Goal: Use online tool/utility: Utilize a website feature to perform a specific function

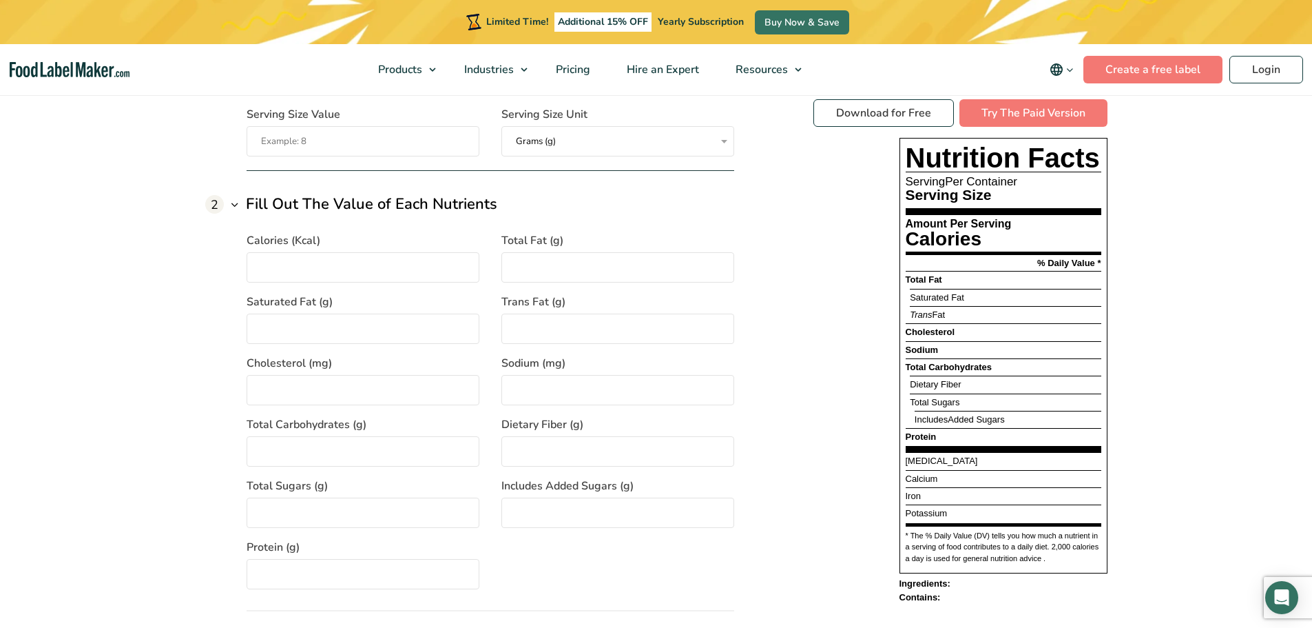
scroll to position [1102, 0]
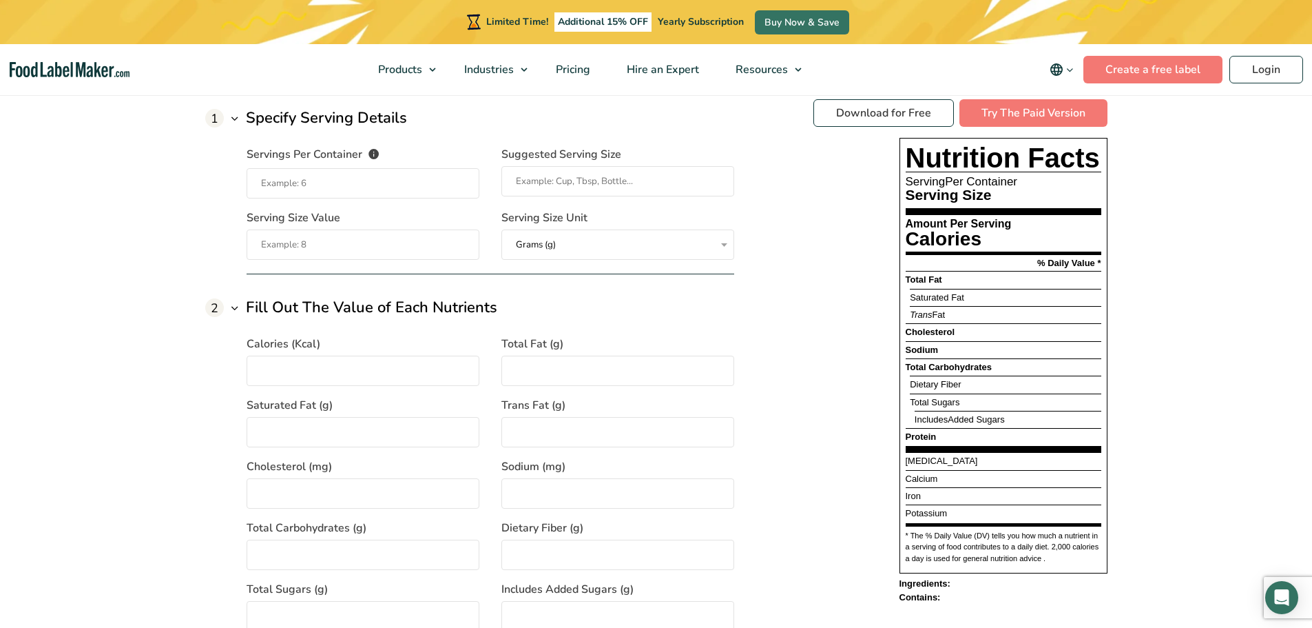
click at [291, 366] on input "Calories (Kcal)" at bounding box center [363, 370] width 233 height 30
click at [323, 187] on input "Servings Per Container The number of servings that each package of your product…" at bounding box center [363, 183] width 233 height 30
type input "1"
click at [536, 185] on input "Suggested Serving Size" at bounding box center [618, 181] width 233 height 30
type input "1 Quesadilla"
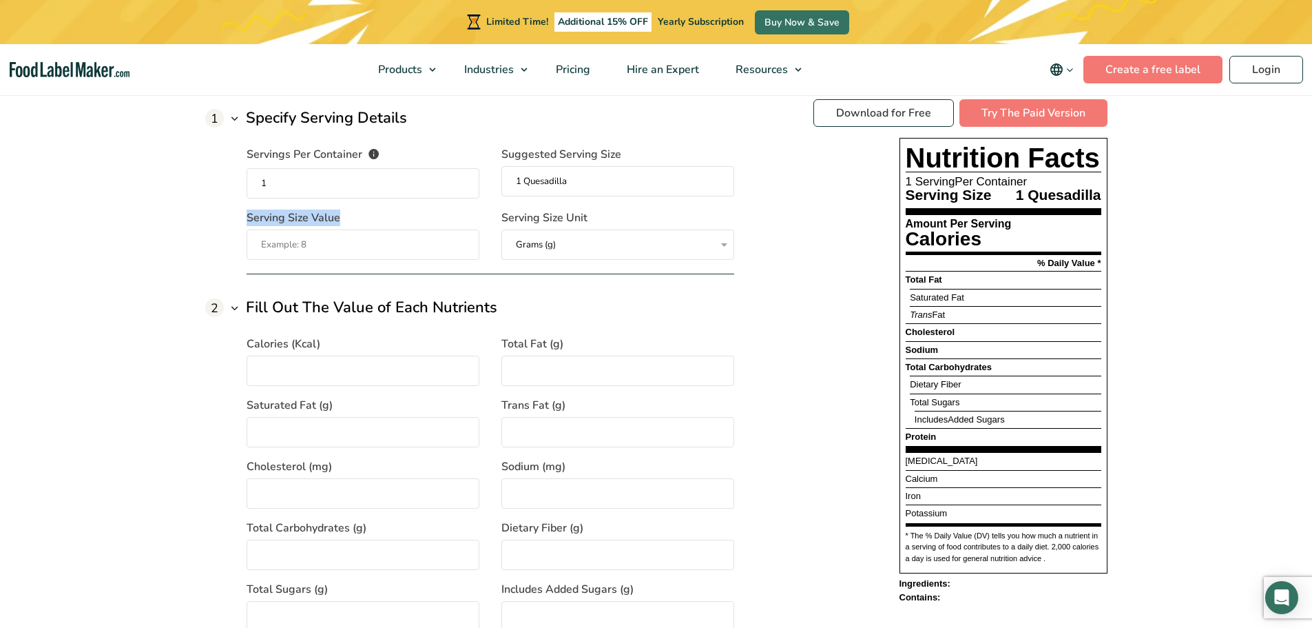
drag, startPoint x: 237, startPoint y: 218, endPoint x: 343, endPoint y: 214, distance: 106.2
copy span "Serving Size Value"
click at [342, 249] on input "Serving Size Value" at bounding box center [363, 244] width 233 height 30
paste input "307"
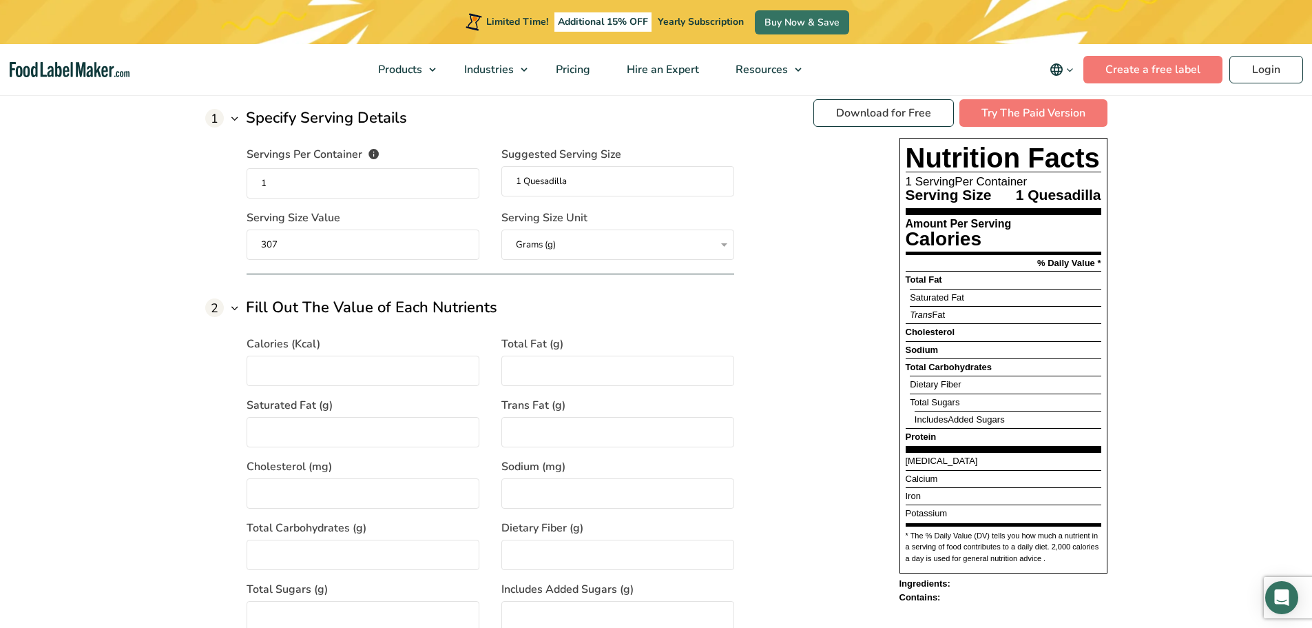
type input "307"
click at [381, 355] on div "Calories (Kcal)" at bounding box center [363, 360] width 233 height 50
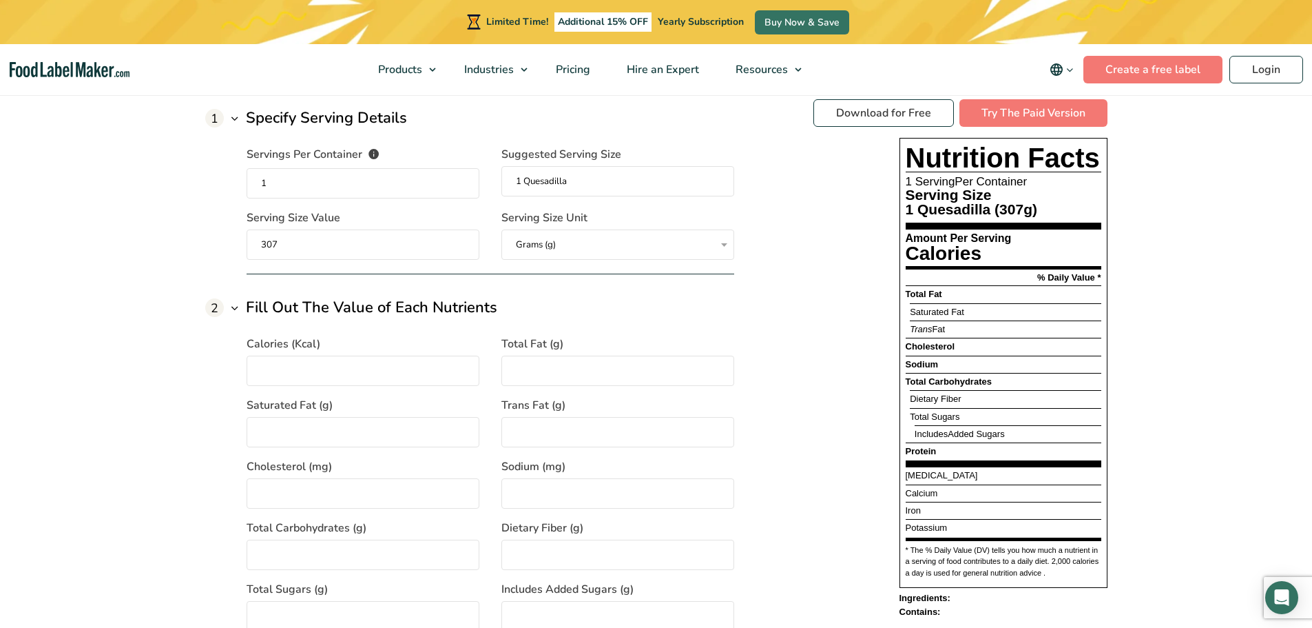
click at [369, 371] on input "Calories (Kcal)" at bounding box center [363, 370] width 233 height 30
type input "590"
type input "28"
type input "12"
type input "0"
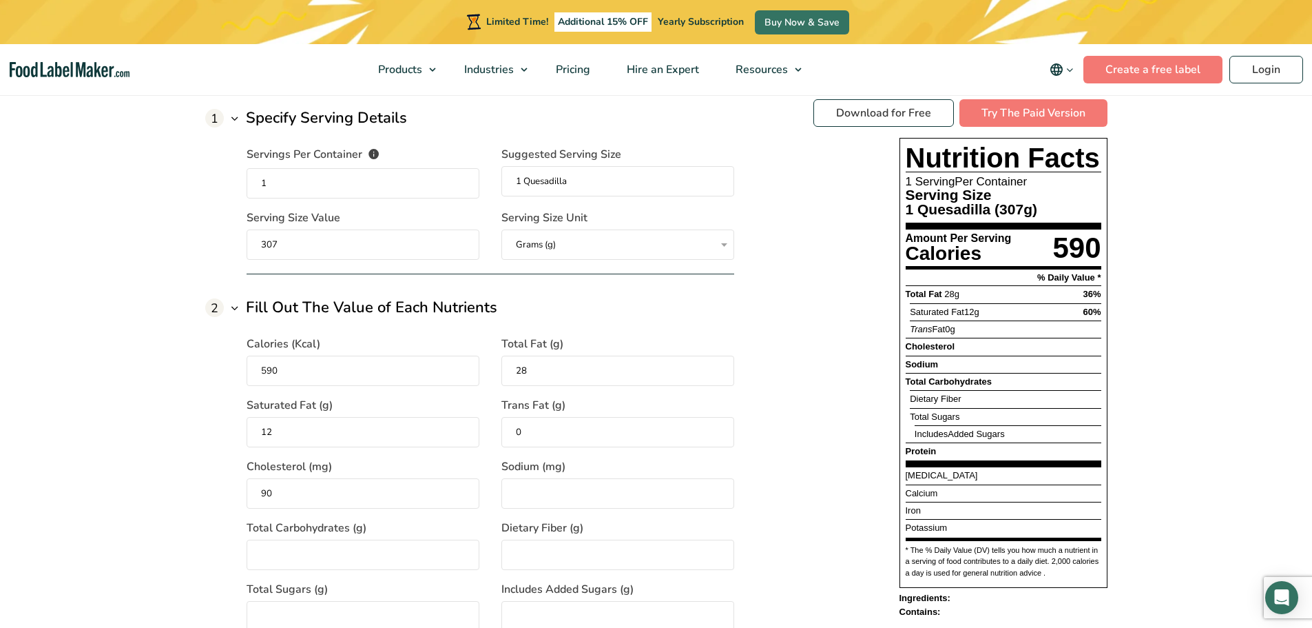
type input "90"
type input "820"
type input "32"
type input "2"
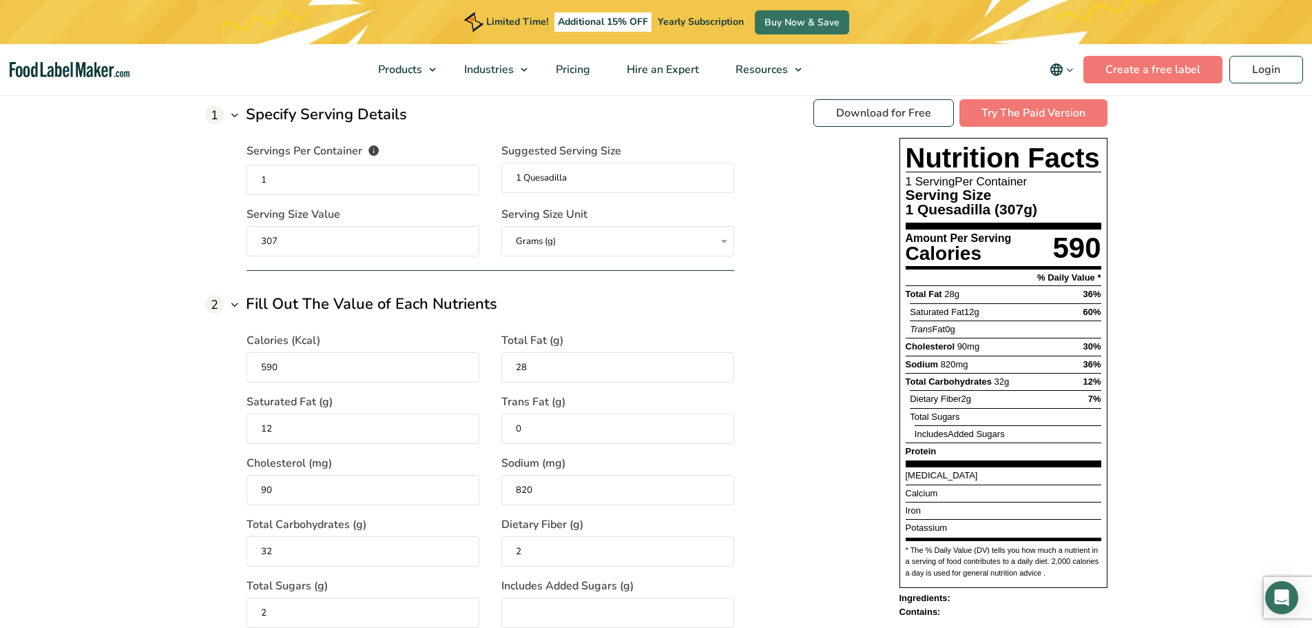
type input "2"
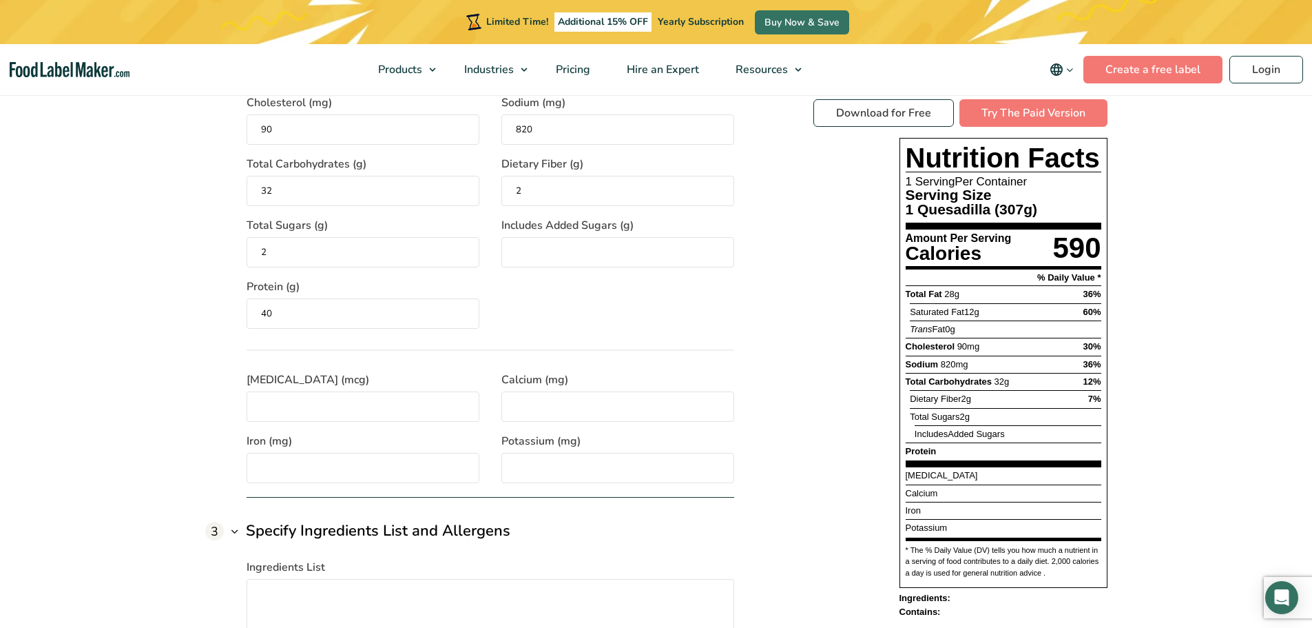
type input "40"
click at [316, 409] on input "[MEDICAL_DATA] (mcg)" at bounding box center [363, 406] width 233 height 30
paste input "2.5"
type input "2.5"
click at [572, 415] on input "Calcium (mg)" at bounding box center [618, 406] width 233 height 30
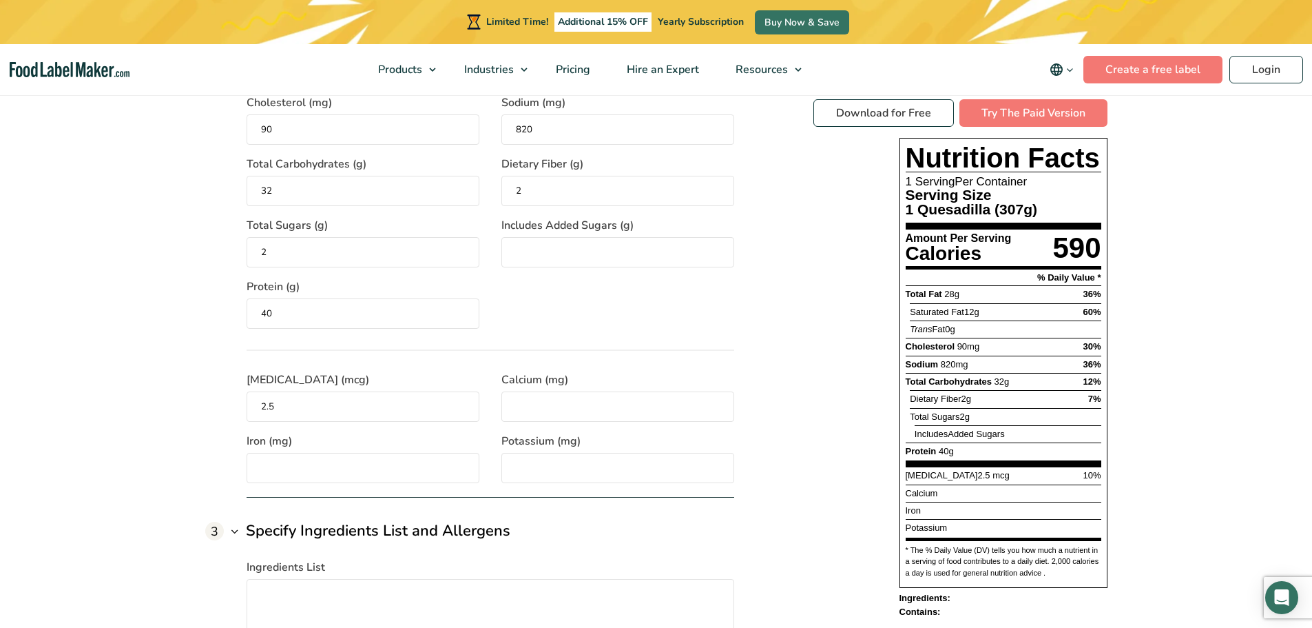
paste input "250"
type input "250"
click at [301, 466] on input "Iron (mg)" at bounding box center [363, 468] width 233 height 30
paste input "4.5"
type input "4.5"
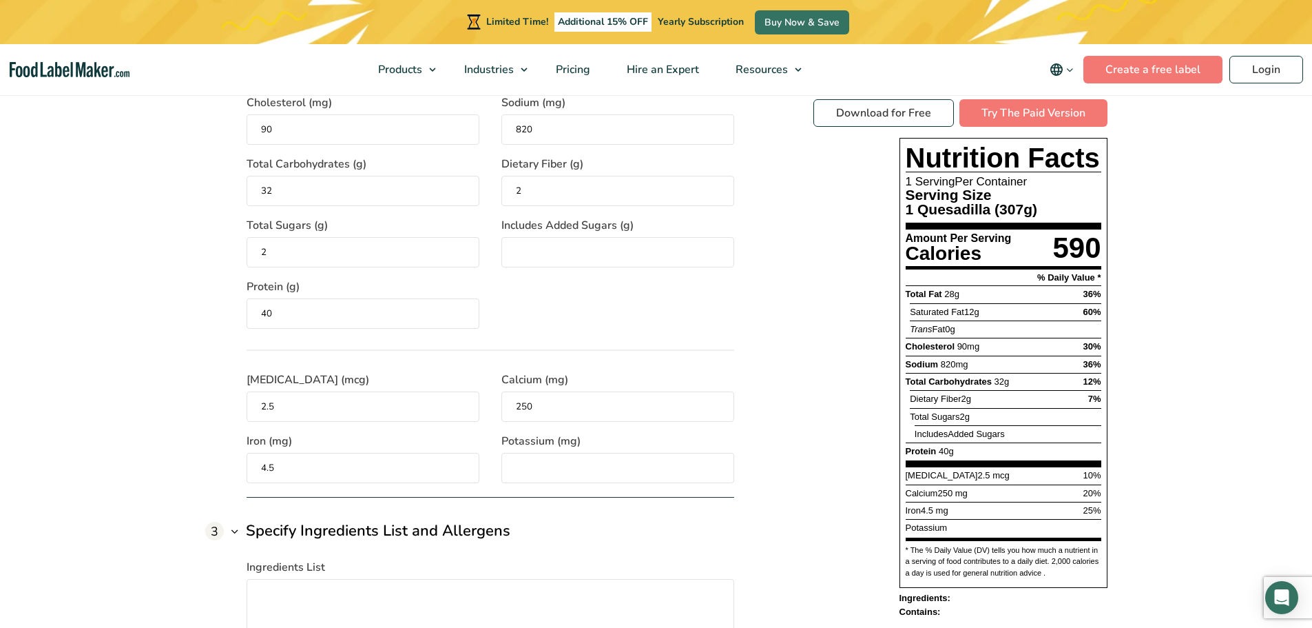
click at [559, 475] on input "Potassium (mg)" at bounding box center [618, 468] width 233 height 30
paste input "850"
type input "850"
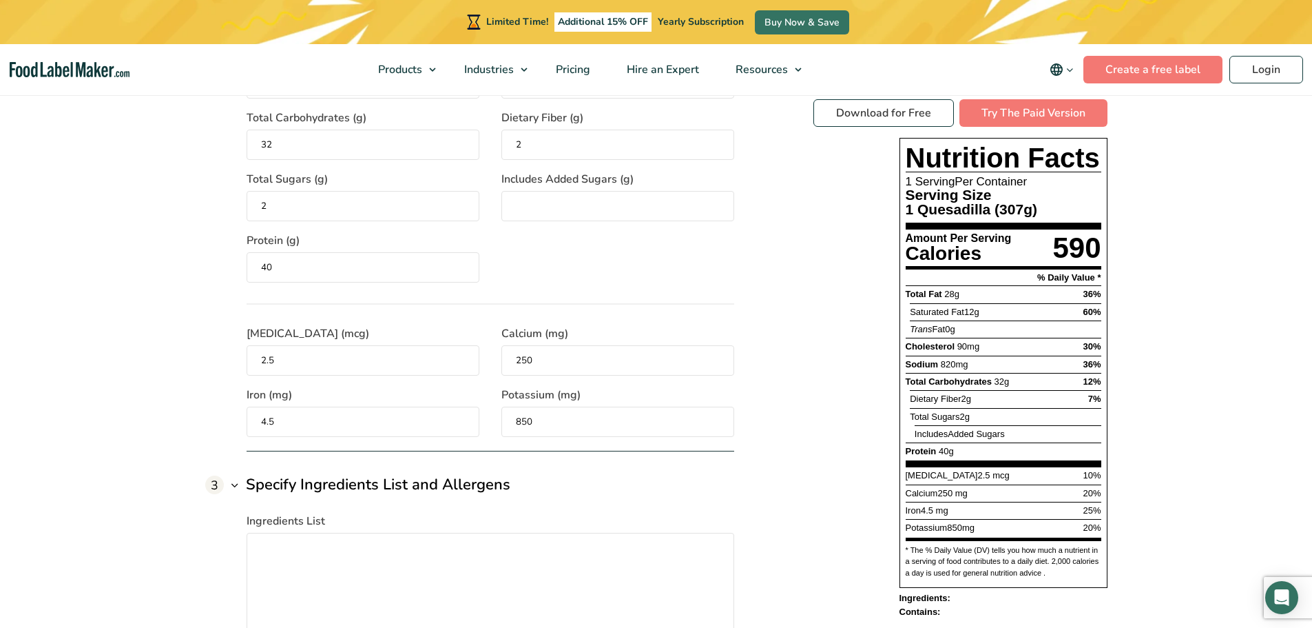
scroll to position [1535, 0]
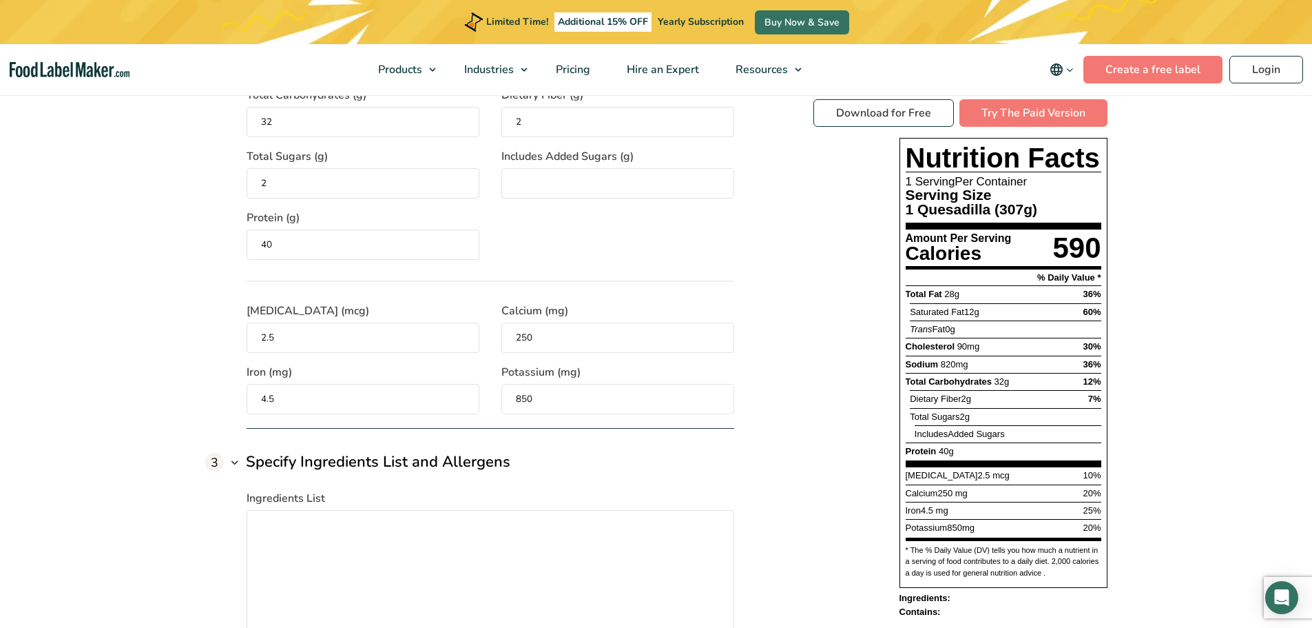
click at [758, 389] on div "1 Specify Serving Details Servings Per Container The number of servings that ea…" at bounding box center [656, 236] width 902 height 1168
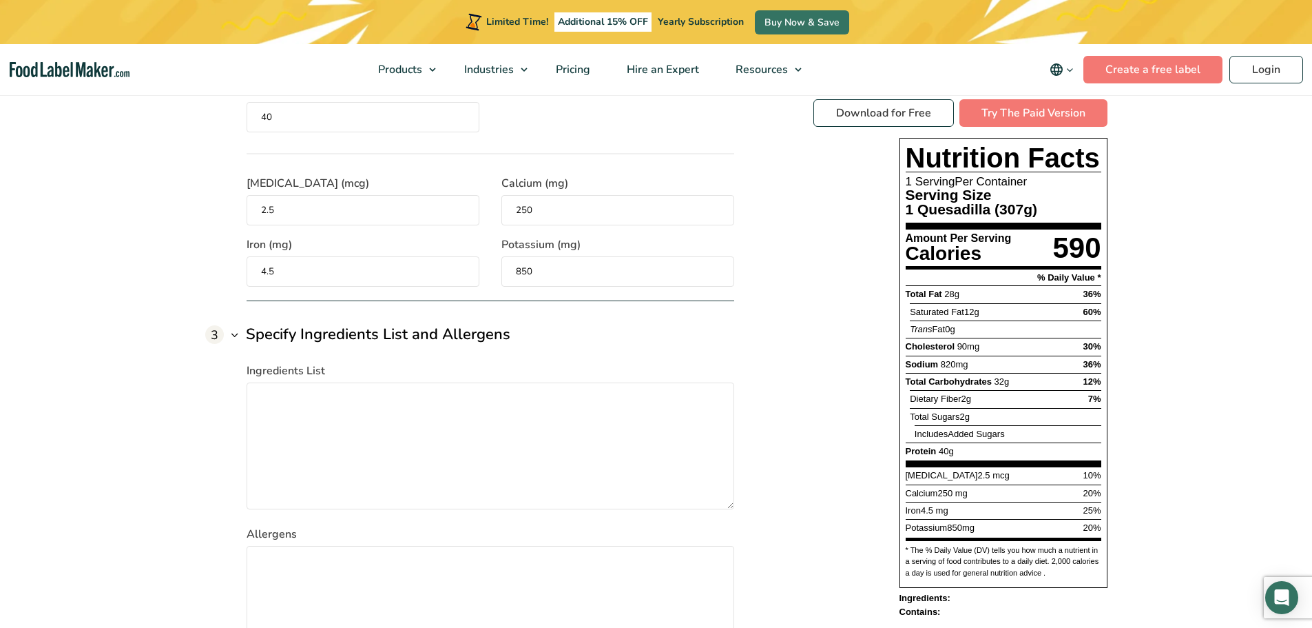
scroll to position [1673, 0]
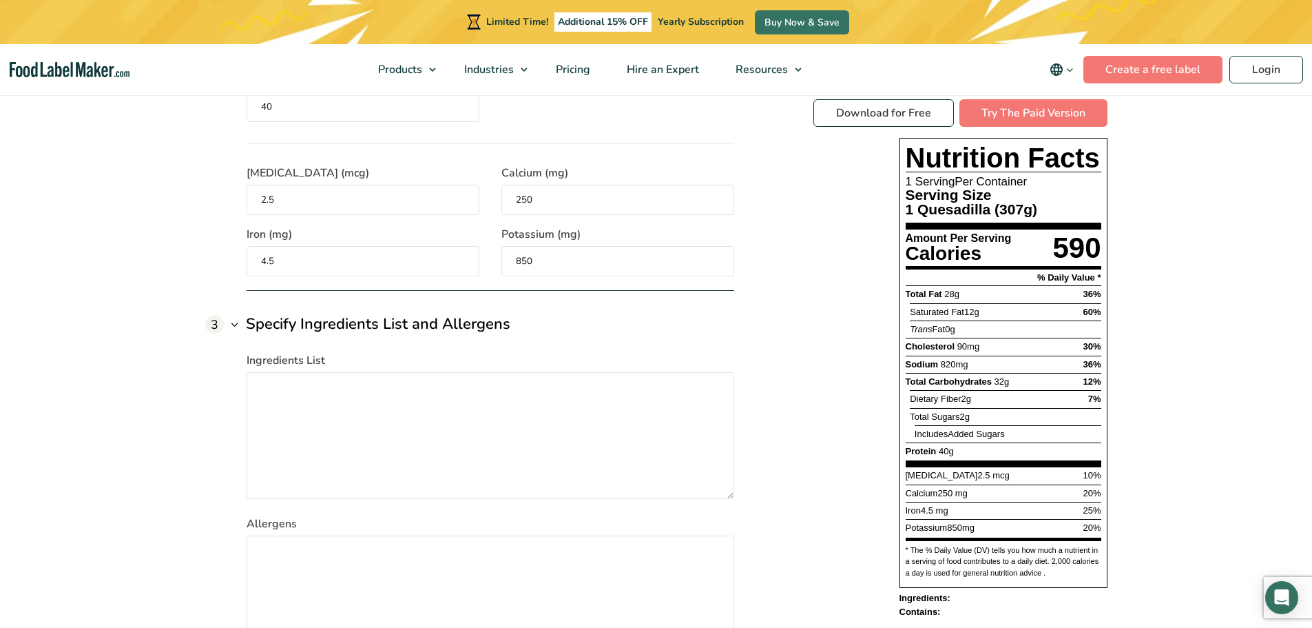
click at [1154, 276] on section "Free Nutrition Label Generator Introducing a tool designed to simplify the comp…" at bounding box center [656, 12] width 1312 height 1339
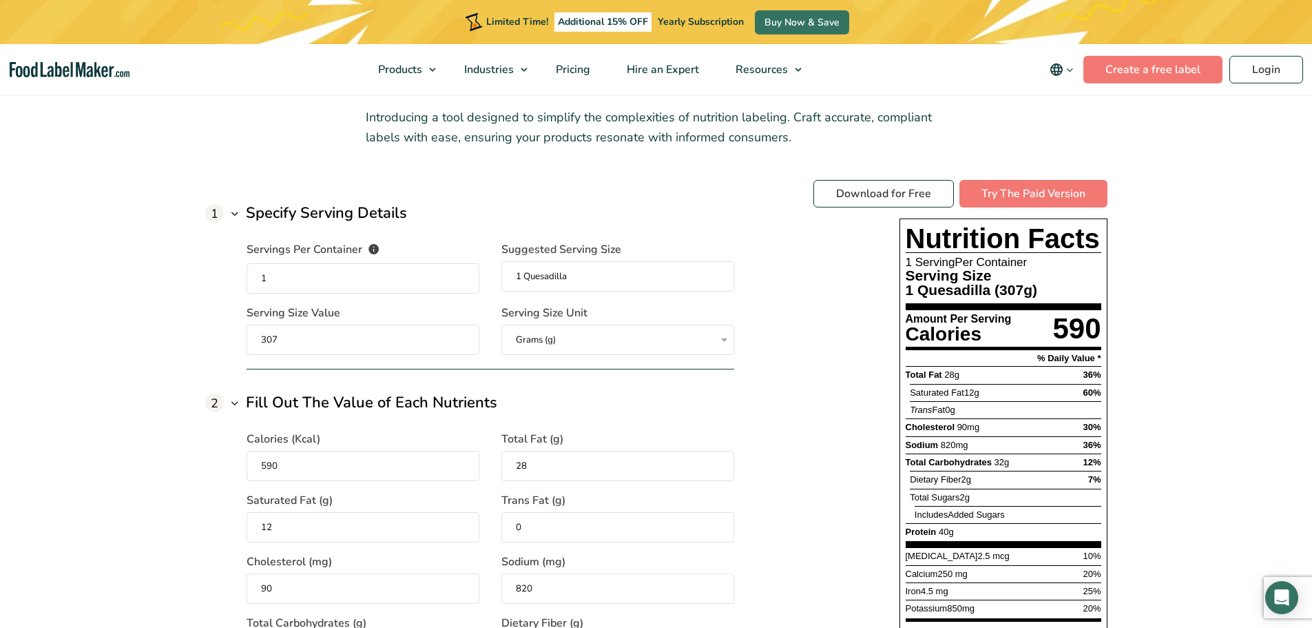
scroll to position [984, 0]
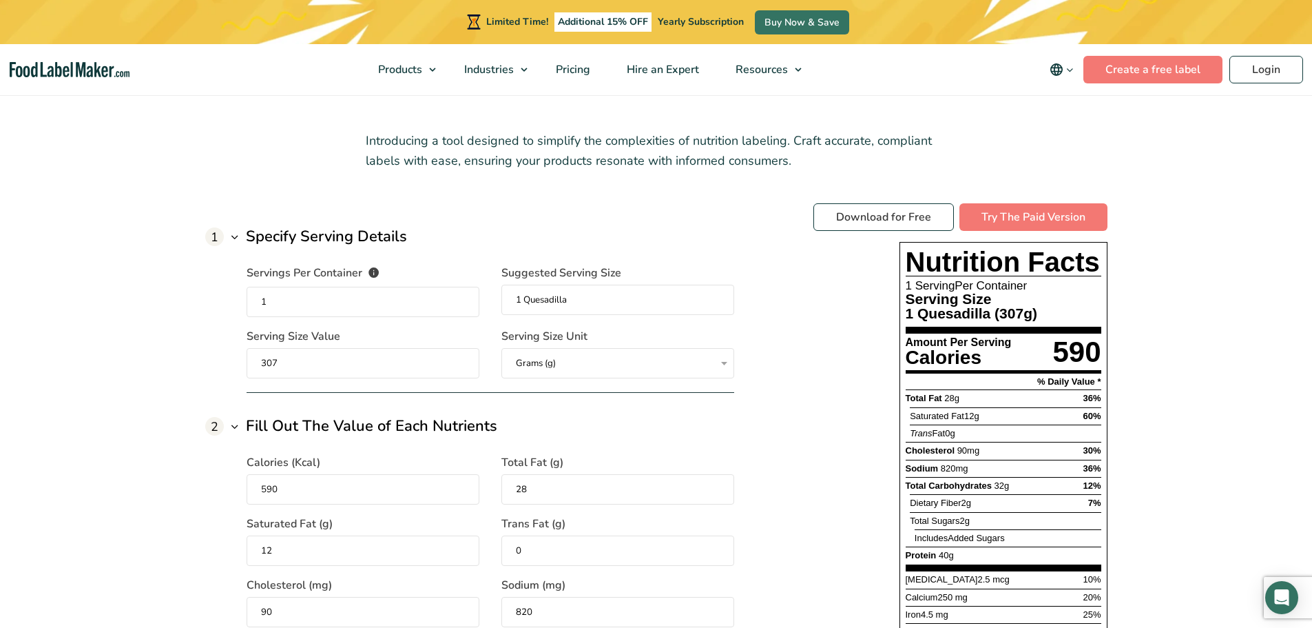
click at [307, 355] on input "307" at bounding box center [363, 363] width 233 height 30
click at [288, 472] on div "Calories (Kcal) 590" at bounding box center [363, 479] width 233 height 50
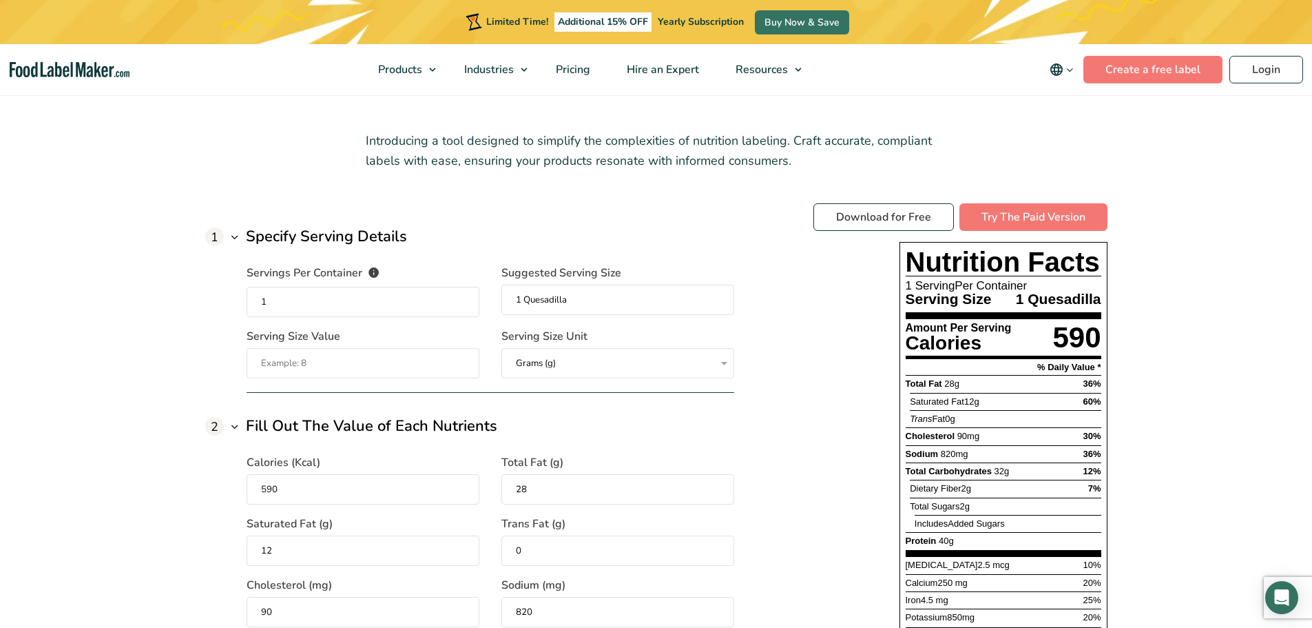
click at [280, 488] on input "590" at bounding box center [363, 489] width 233 height 30
type input "620"
click at [568, 497] on input "28" at bounding box center [618, 489] width 233 height 30
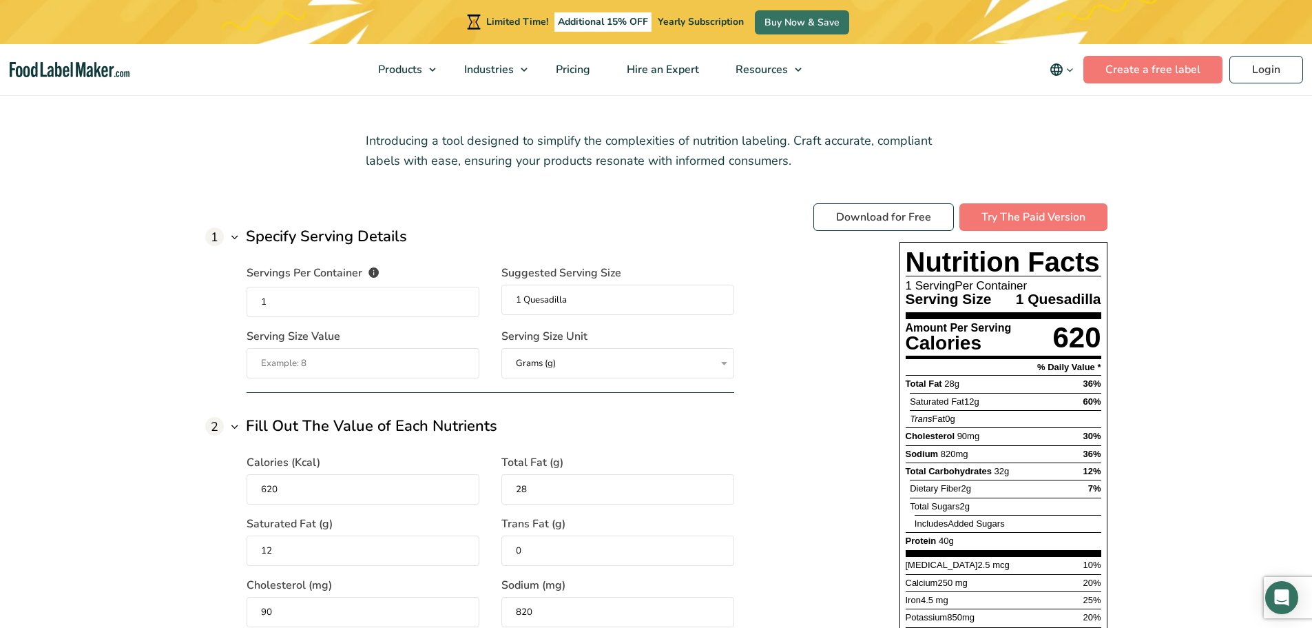
click at [568, 491] on input "28" at bounding box center [618, 489] width 233 height 30
type input "30"
type input "13"
type input "95"
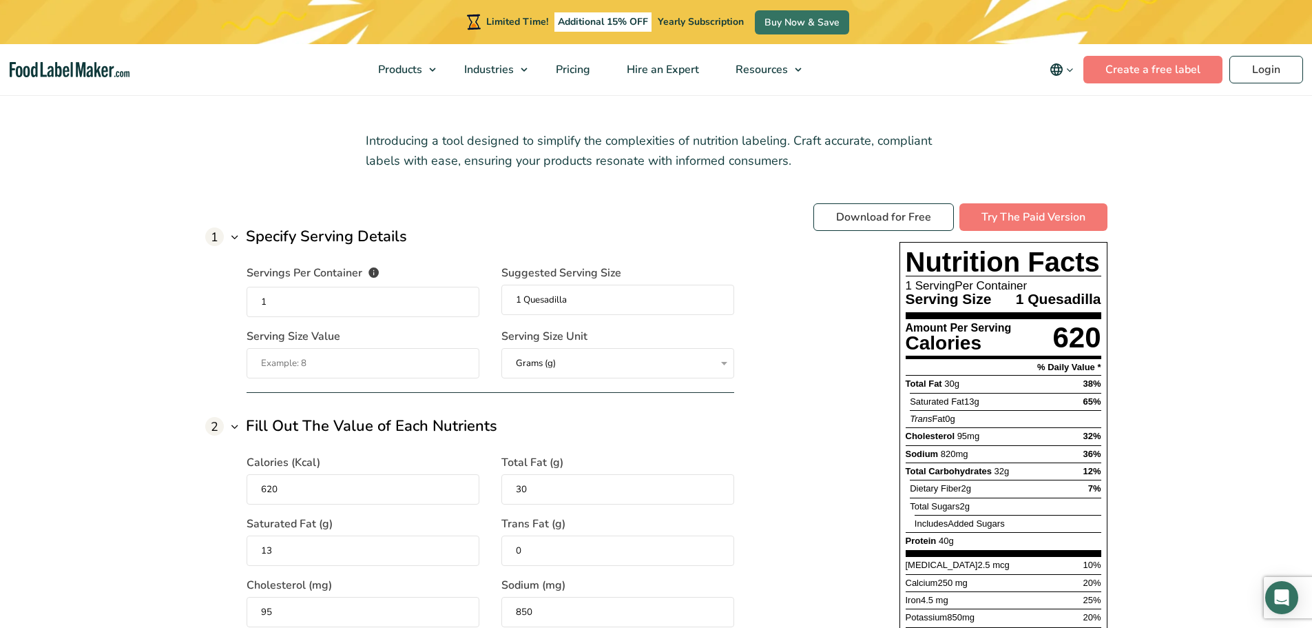
type input "850"
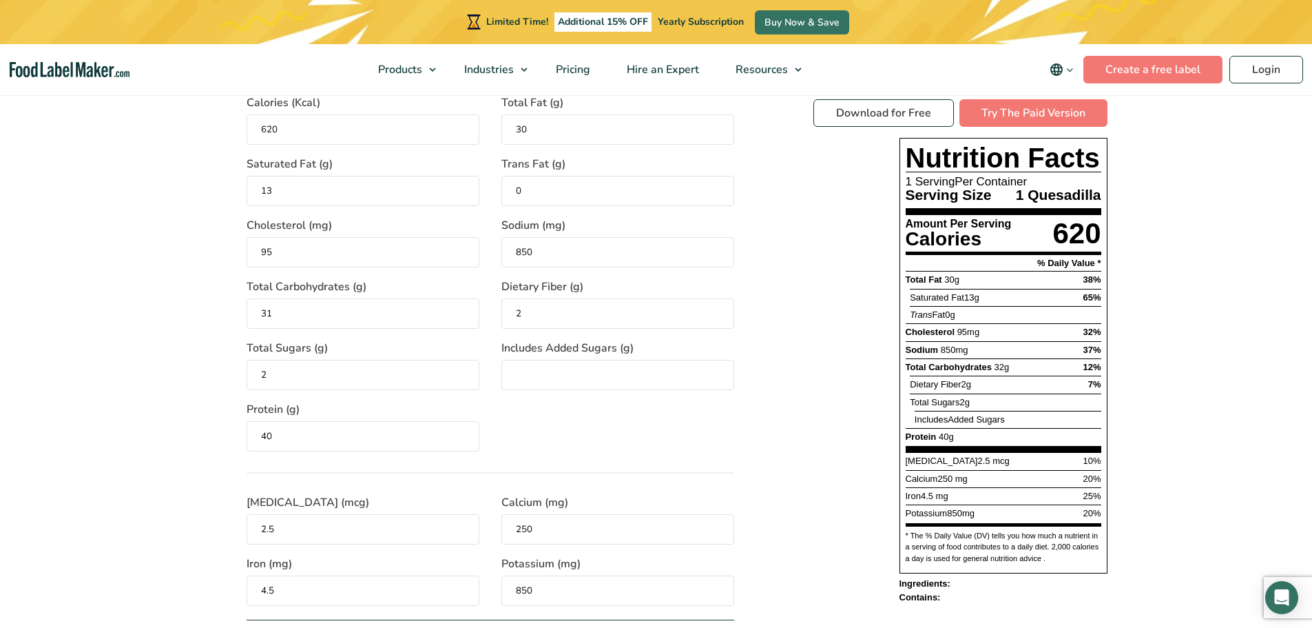
type input "31"
type input "42"
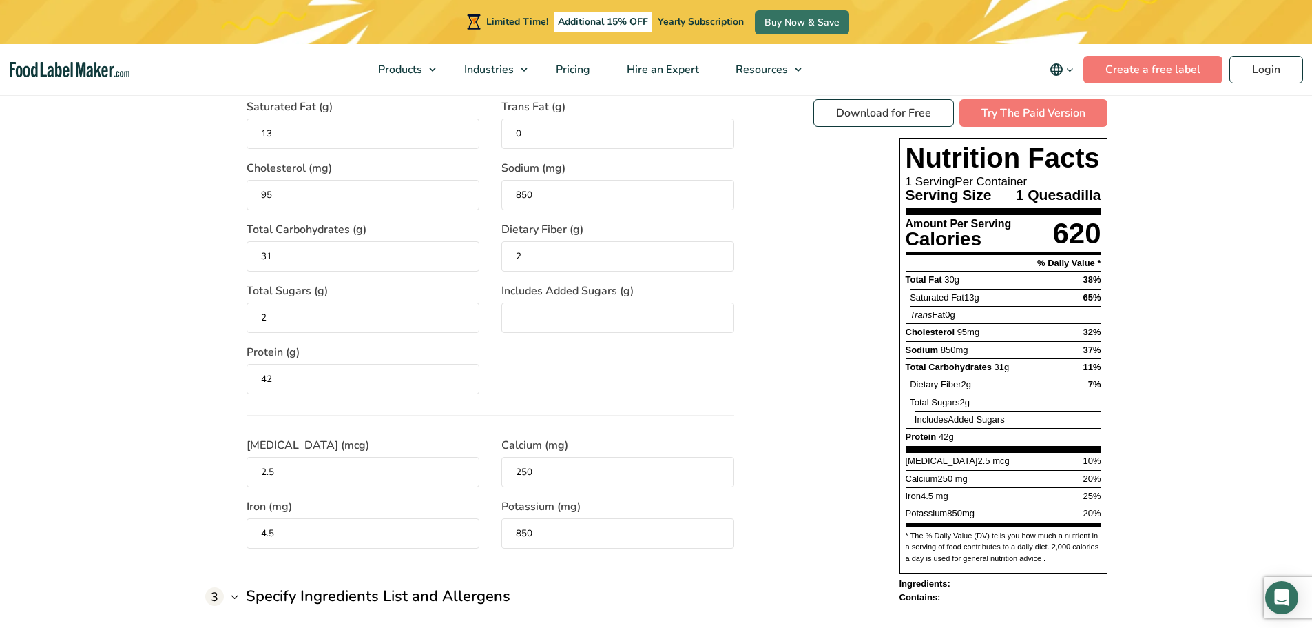
scroll to position [1550, 0]
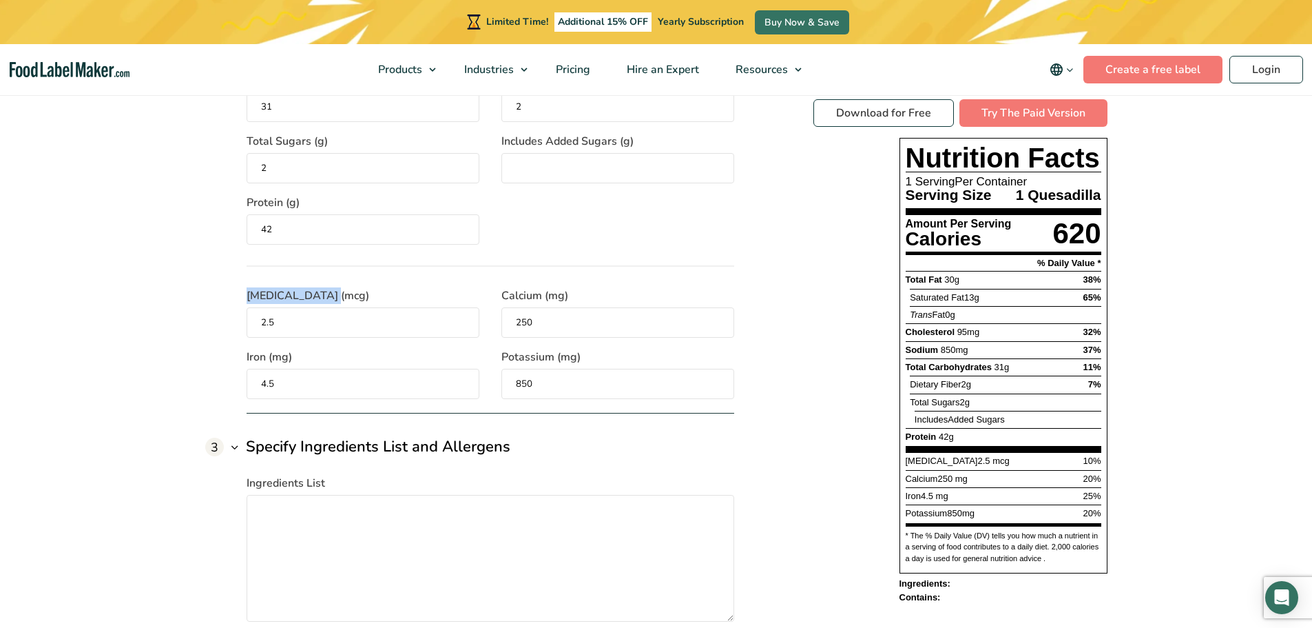
drag, startPoint x: 243, startPoint y: 297, endPoint x: 341, endPoint y: 287, distance: 98.3
click at [341, 288] on form "1 Specify Serving Details Servings Per Container The number of servings that ea…" at bounding box center [469, 232] width 529 height 1146
copy span "[MEDICAL_DATA] (mcg)"
click at [358, 327] on input "2.5" at bounding box center [363, 322] width 233 height 30
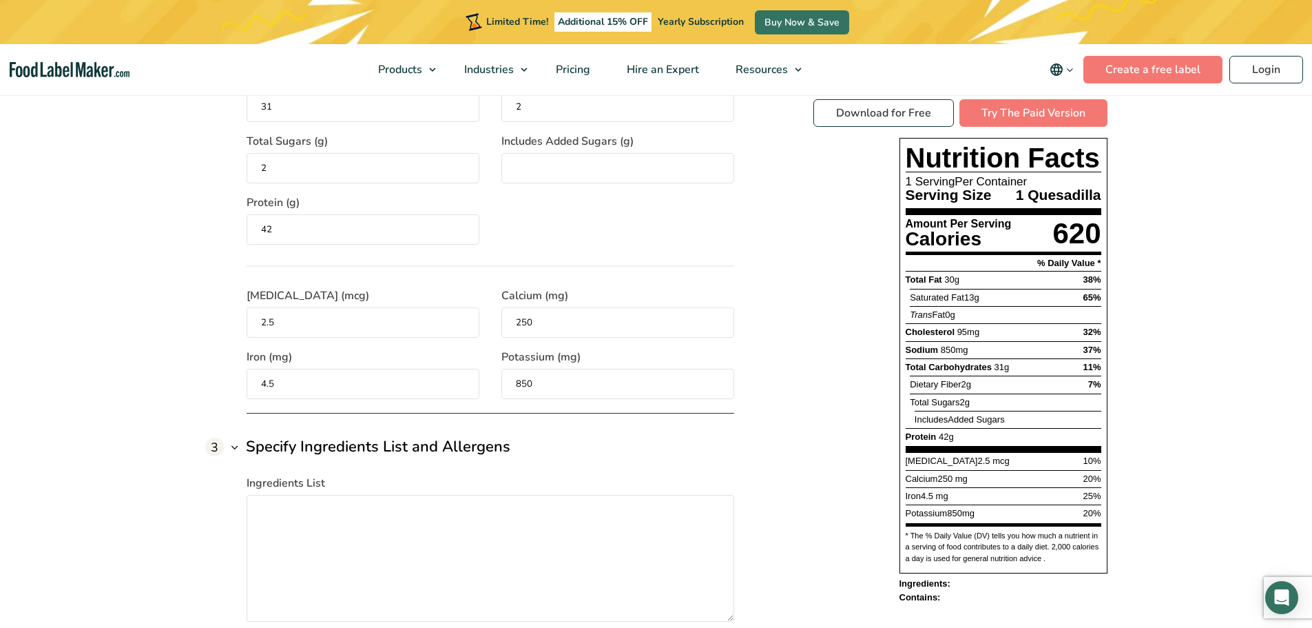
click at [358, 327] on input "2.5" at bounding box center [363, 322] width 233 height 30
type input "0.7"
type input "310"
type input "3.4"
type input "520"
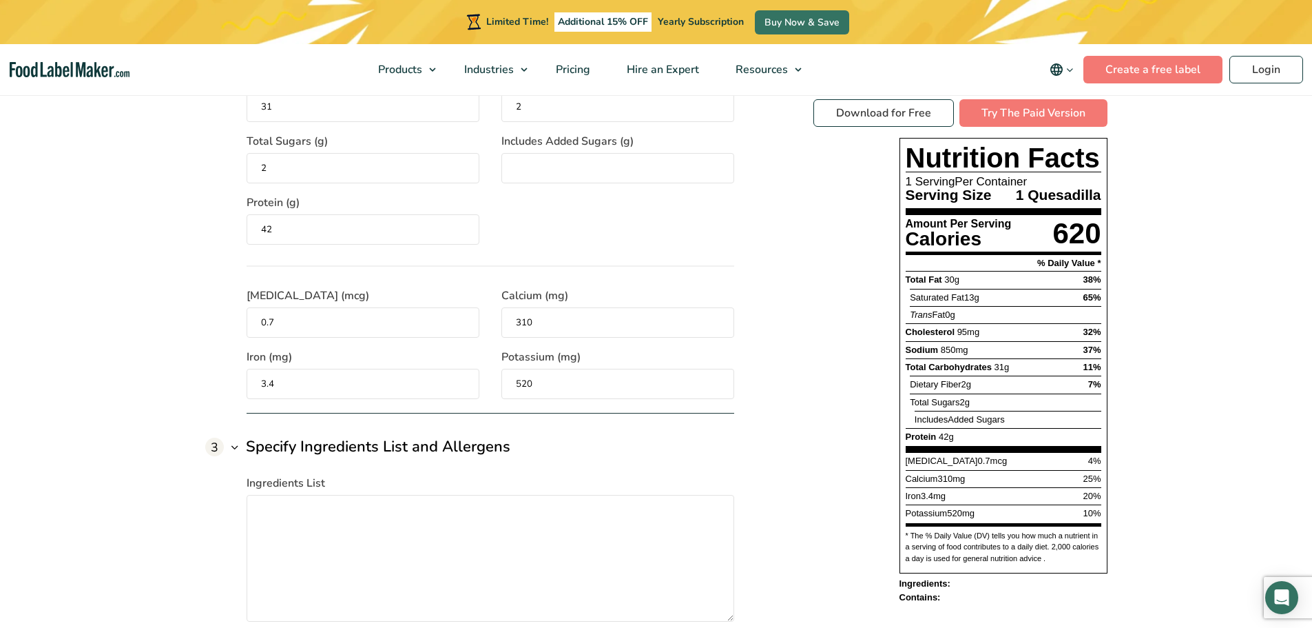
click at [829, 311] on div "Download for Free Try The Paid Version Nutrition Facts 1 Serving Per Container …" at bounding box center [961, 351] width 294 height 504
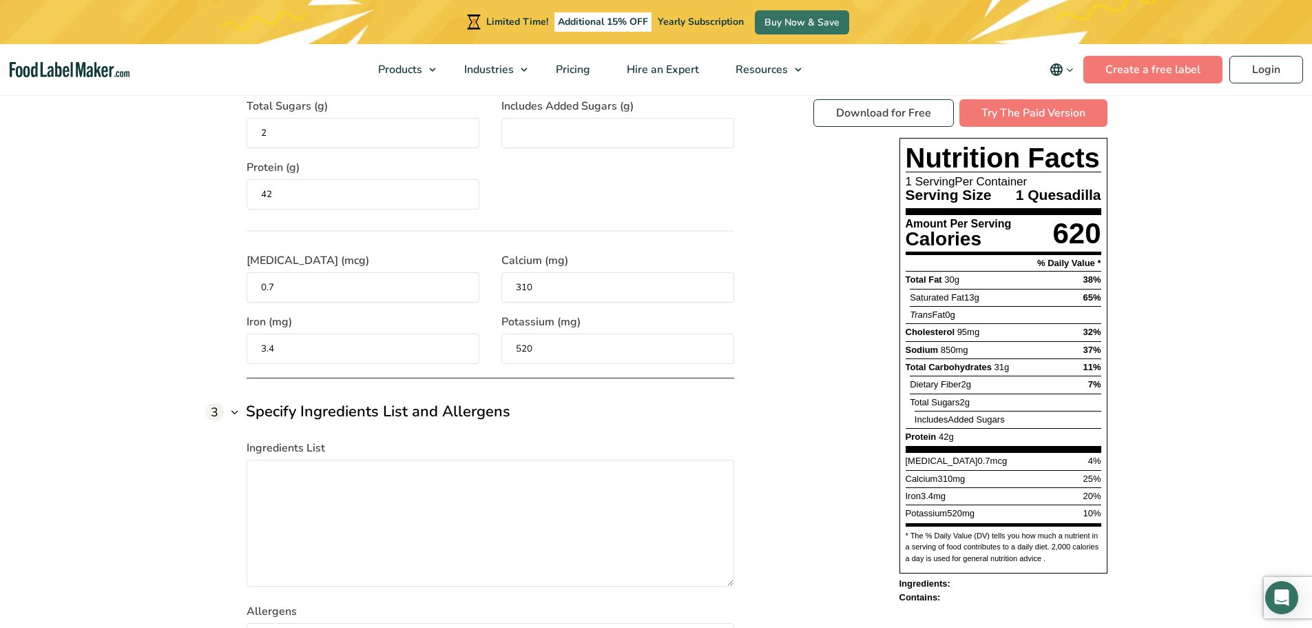
scroll to position [1619, 0]
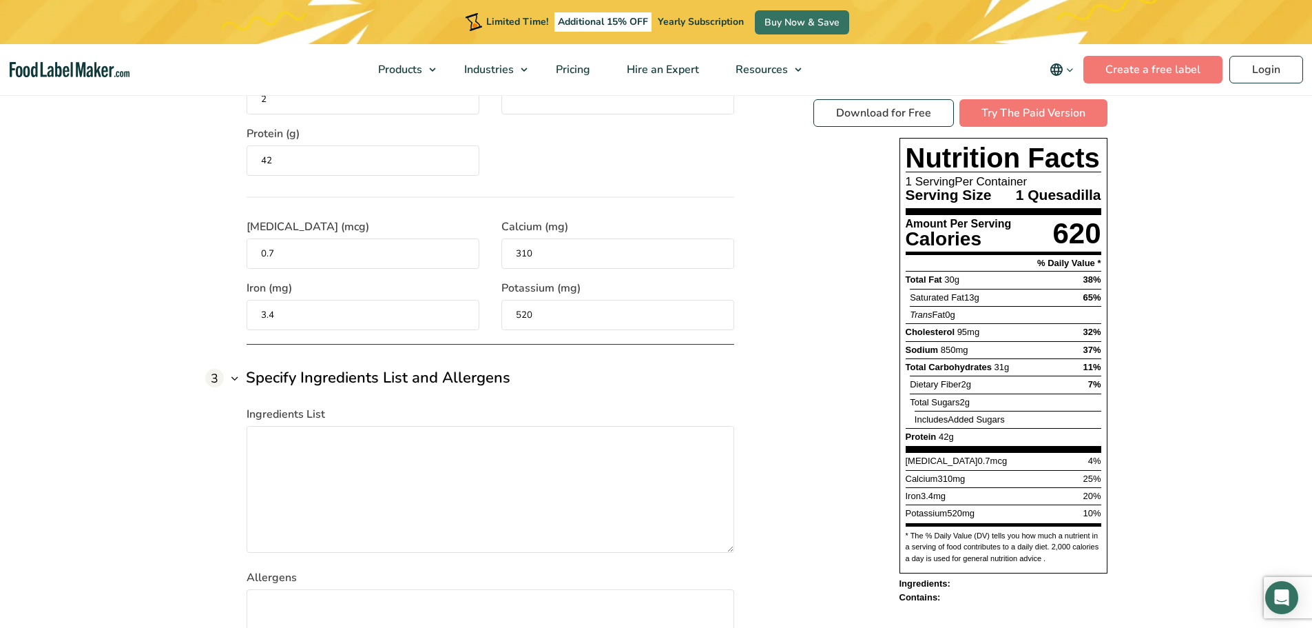
click at [1170, 269] on section "Free Nutrition Label Generator Introducing a tool designed to simplify the comp…" at bounding box center [656, 66] width 1312 height 1339
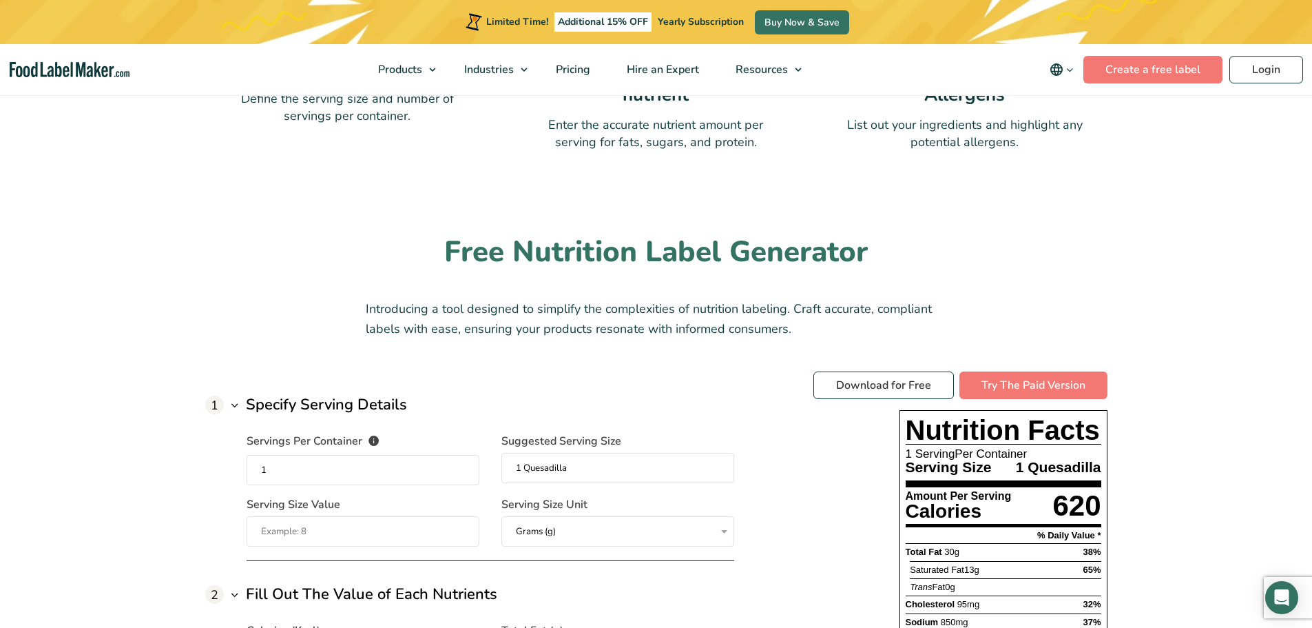
scroll to position [930, 0]
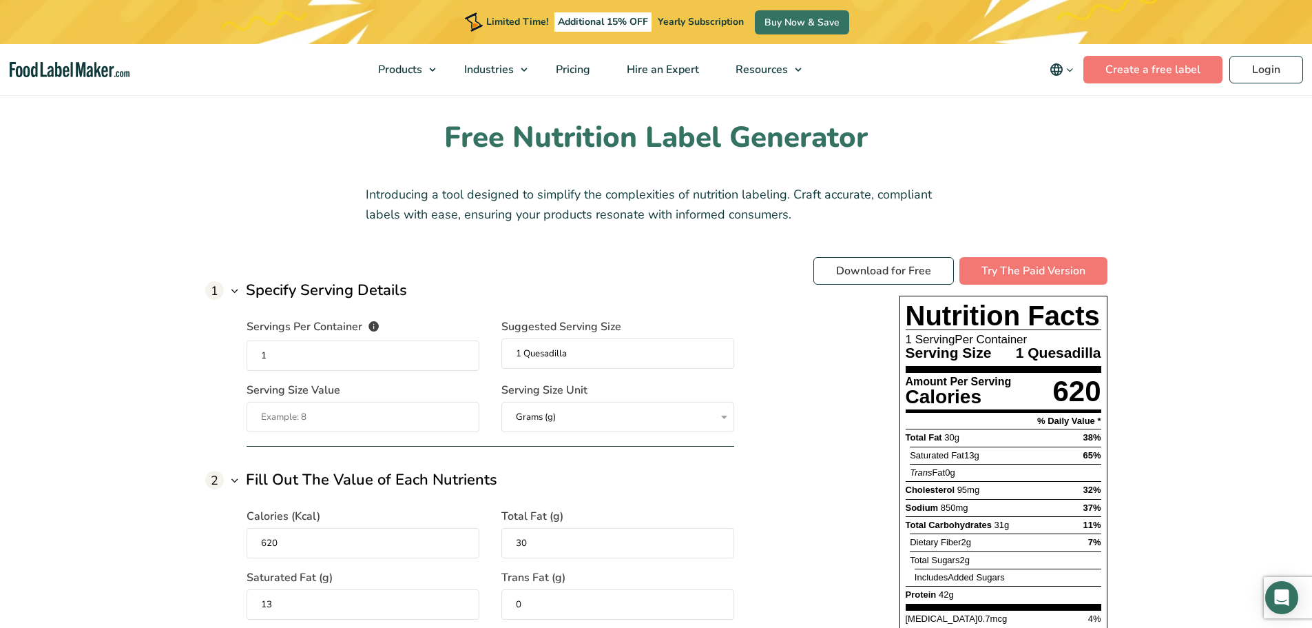
click at [337, 354] on input "1" at bounding box center [363, 355] width 233 height 30
click at [575, 358] on input "1 Quesadilla" at bounding box center [618, 353] width 233 height 30
type input "1 Burrito"
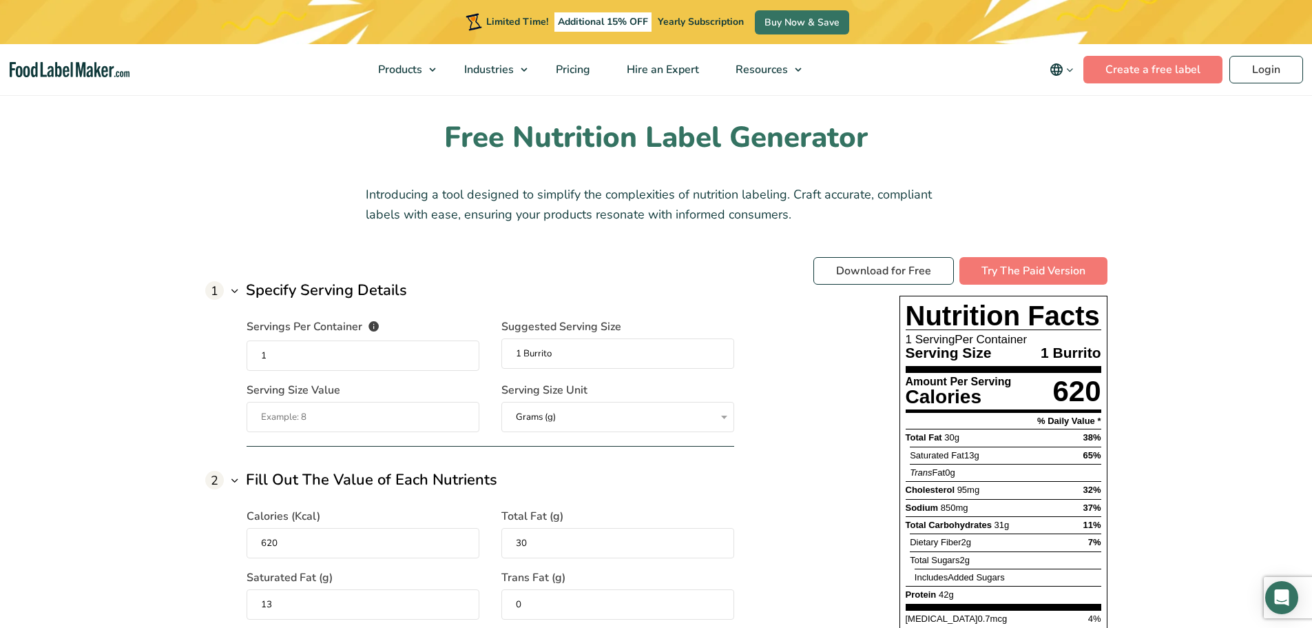
click at [670, 311] on div "Servings Per Container The number of servings that each package of your product…" at bounding box center [491, 367] width 488 height 130
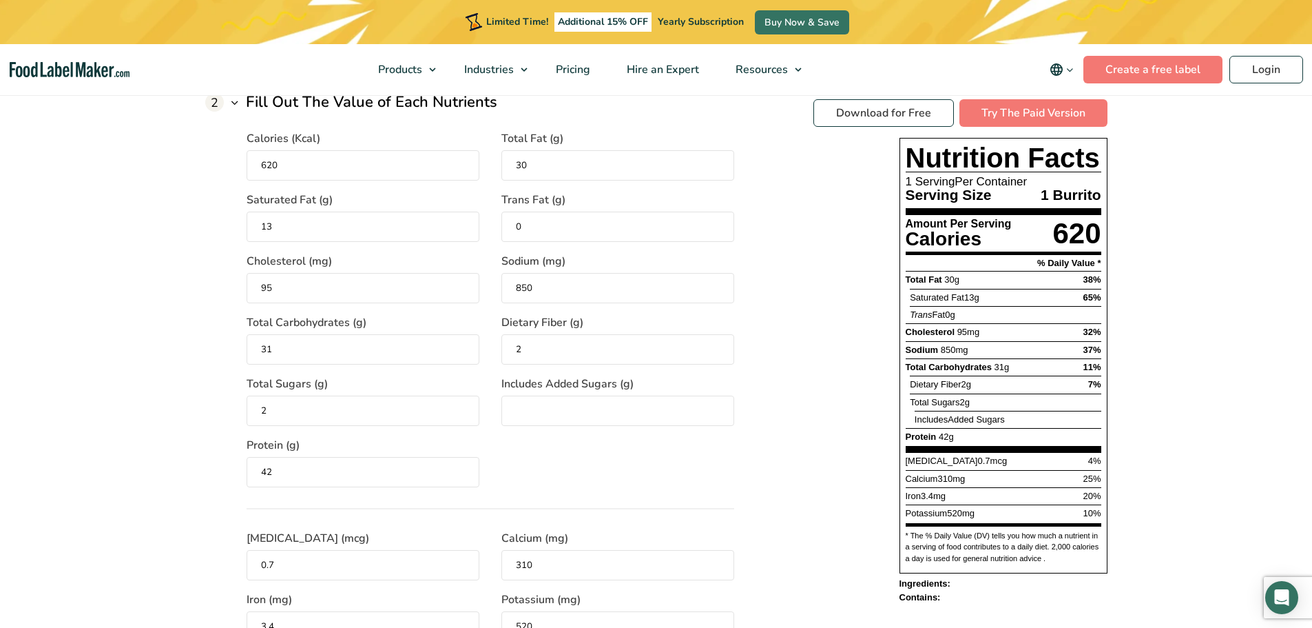
scroll to position [999, 0]
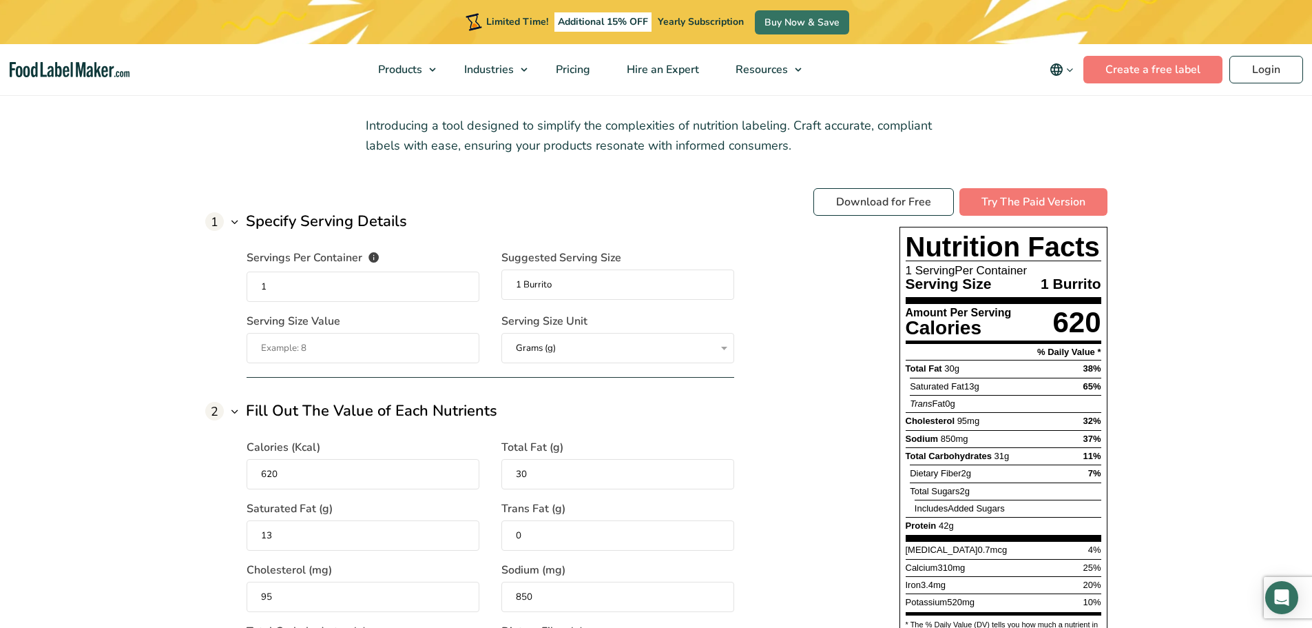
click at [311, 349] on input "Serving Size Value" at bounding box center [363, 348] width 233 height 30
paste input "471"
type input "471"
click at [505, 402] on div "2 Fill Out The Value of Each Nutrients" at bounding box center [469, 411] width 529 height 23
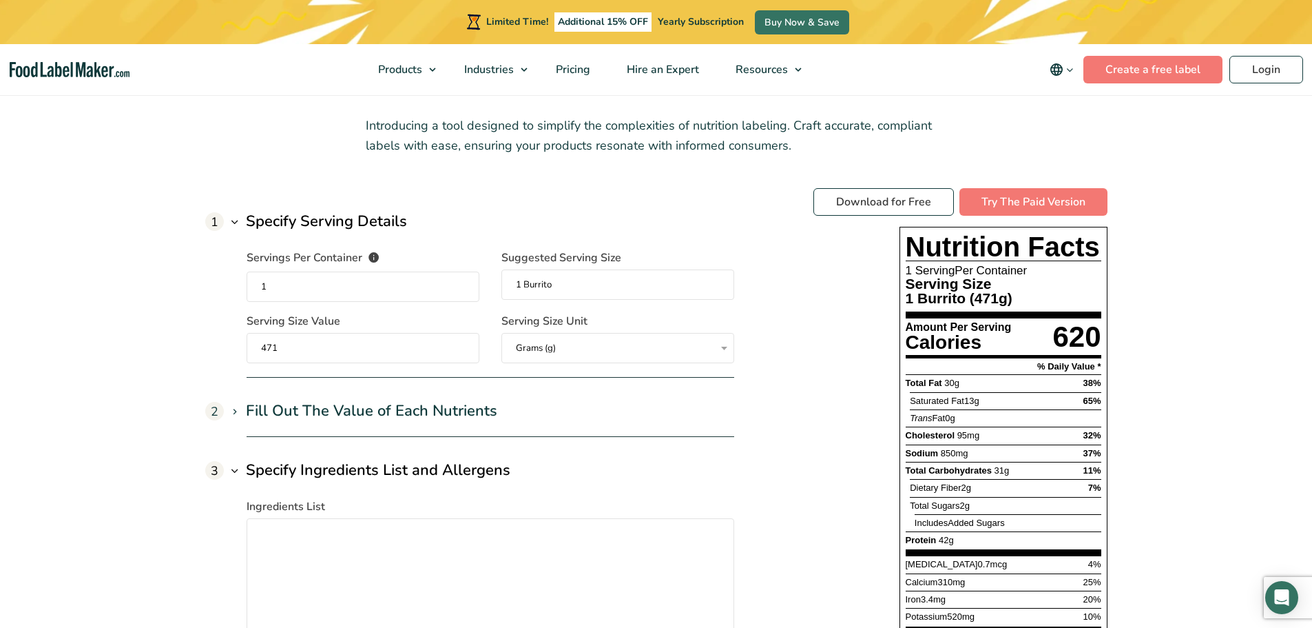
click at [360, 402] on h3 "Fill Out The Value of Each Nutrients" at bounding box center [371, 411] width 251 height 23
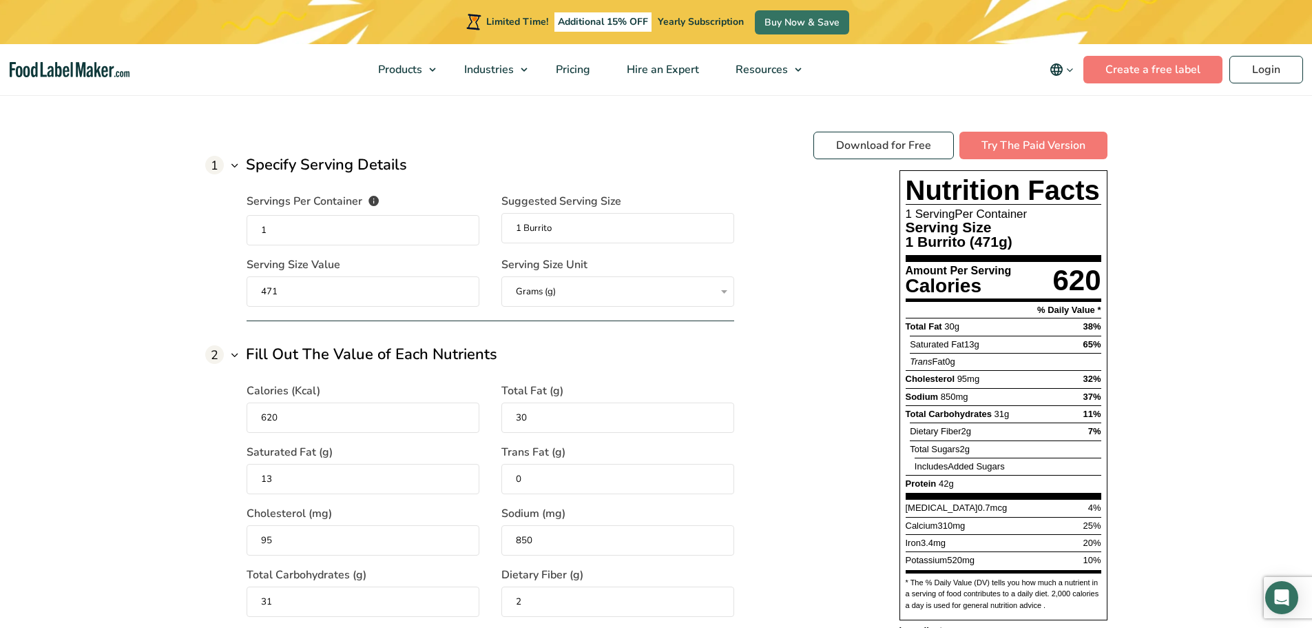
scroll to position [1068, 0]
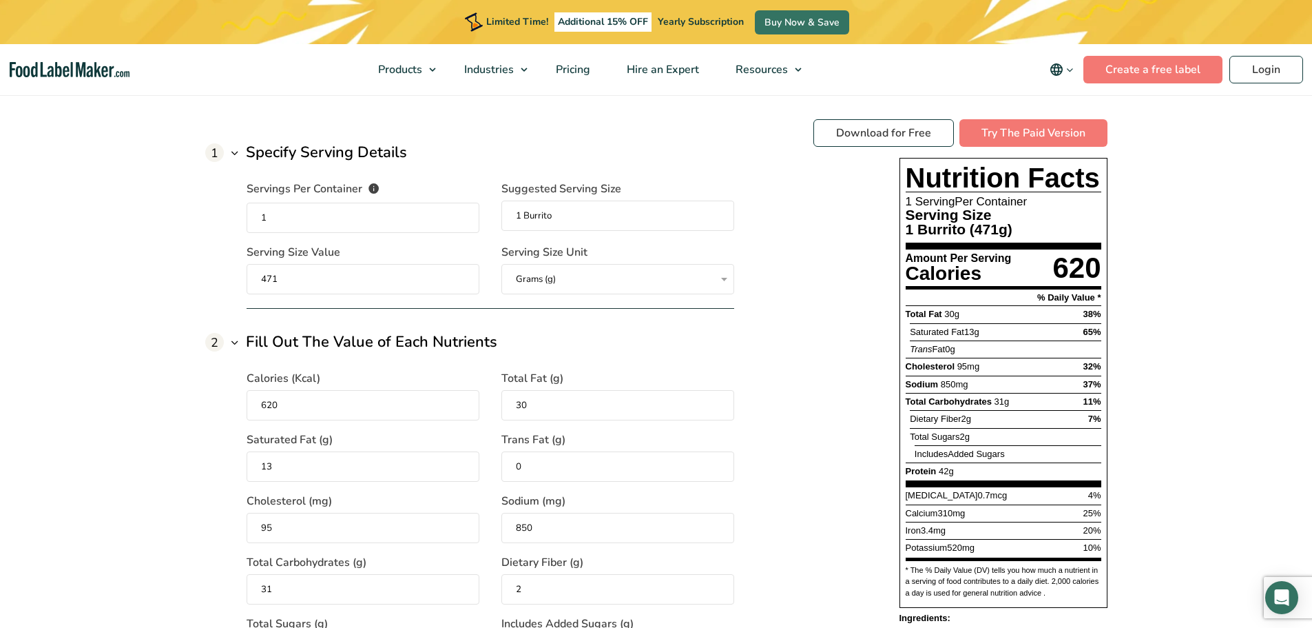
click at [252, 413] on input "620" at bounding box center [363, 405] width 233 height 30
click at [260, 404] on input "620" at bounding box center [363, 405] width 233 height 30
type input "690"
type input "28"
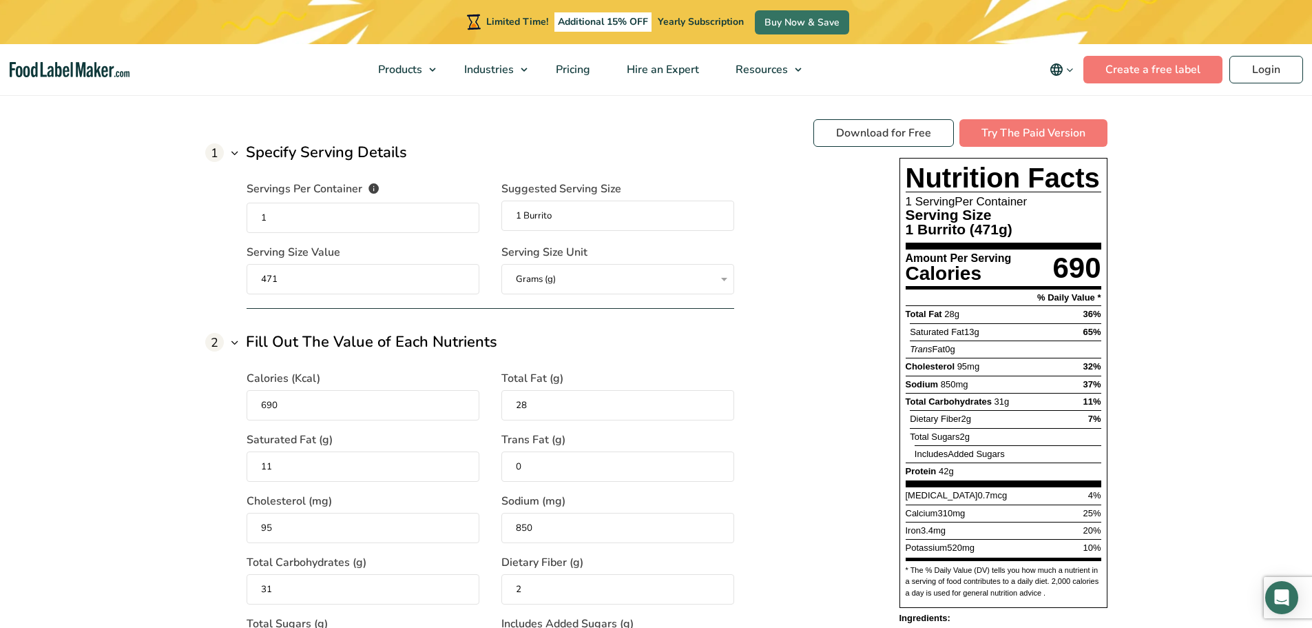
type input "11"
type input "90"
type input "980"
type input "58"
type input "9"
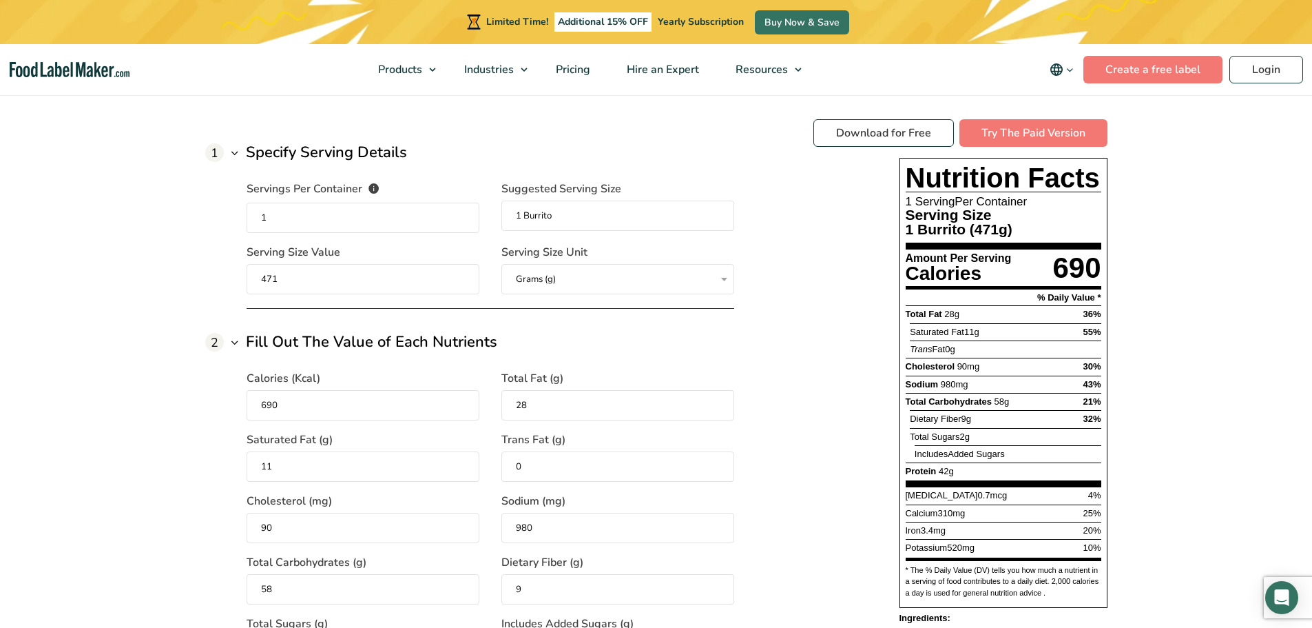
scroll to position [1405, 0]
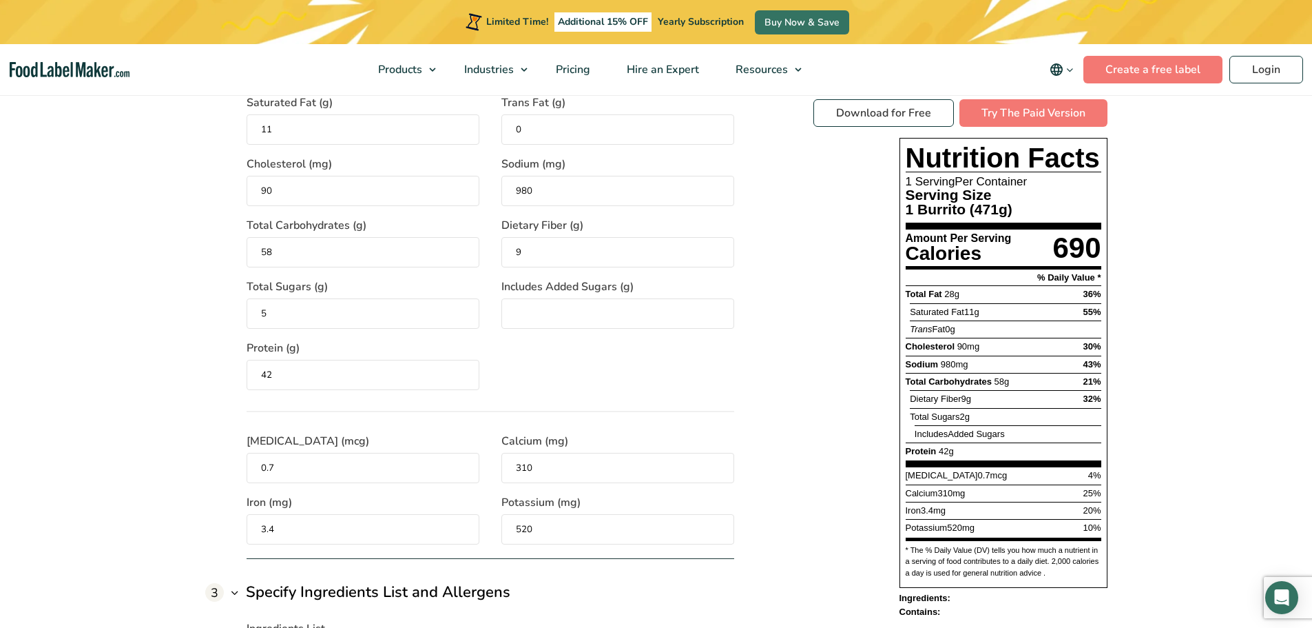
type input "5"
type input "44"
type input "0.9"
type input "250"
type input "4.5"
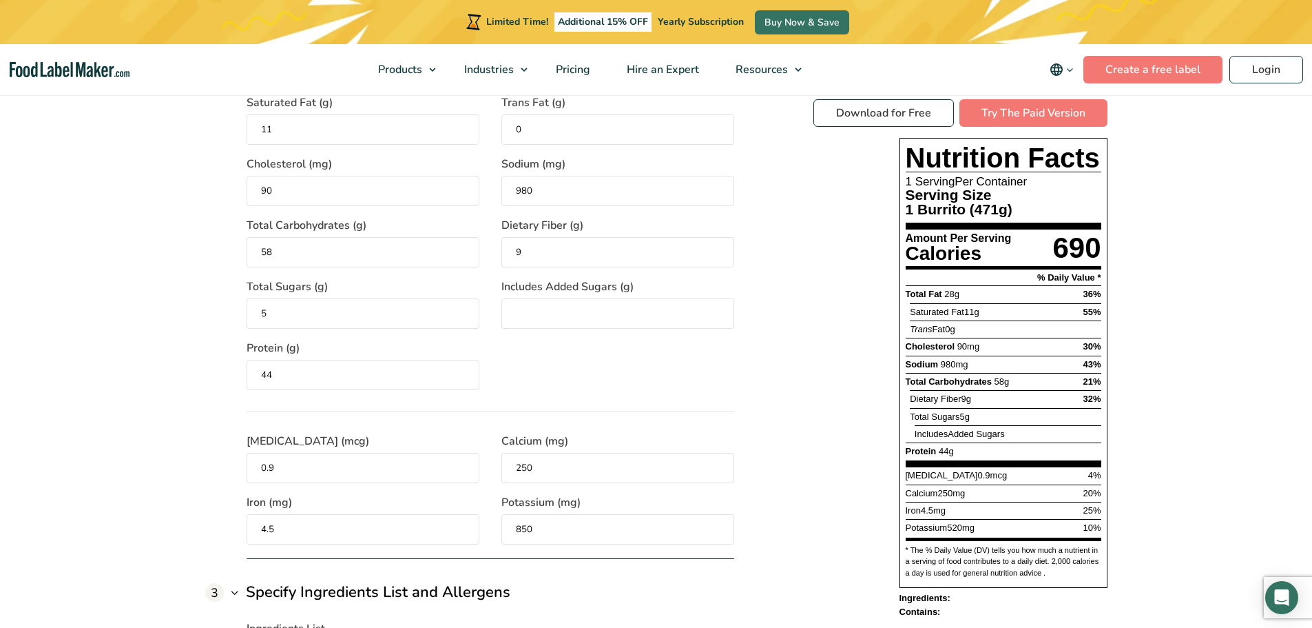
type input "850"
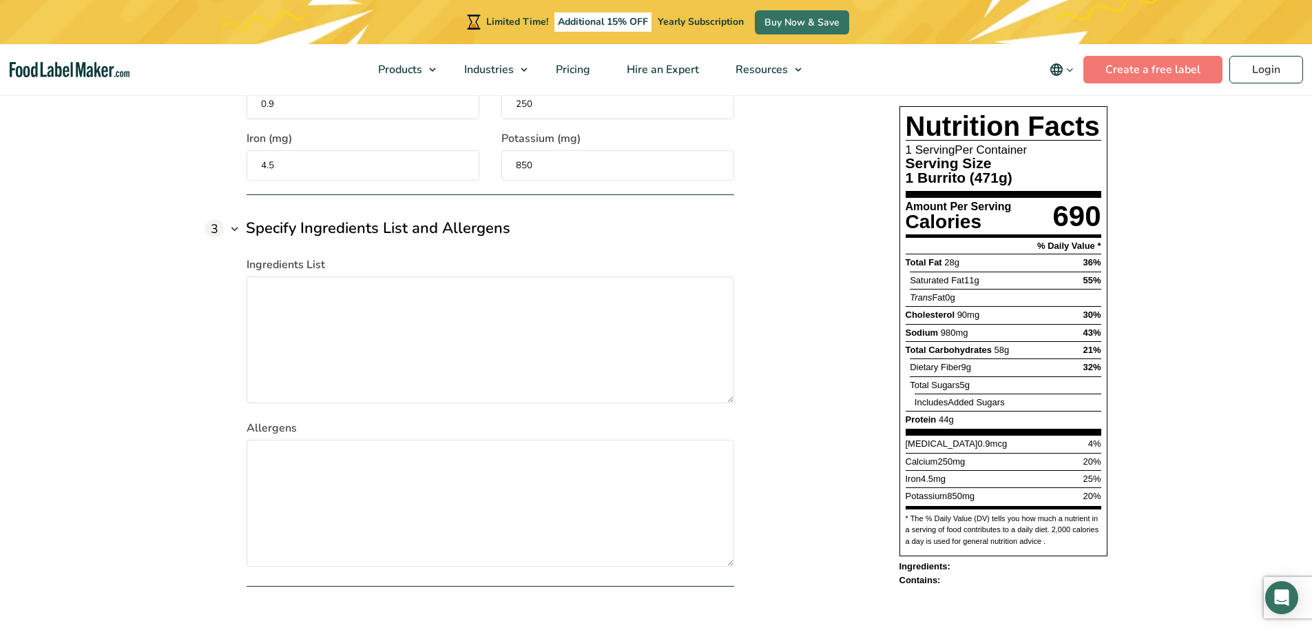
scroll to position [1746, 0]
